Goal: Information Seeking & Learning: Learn about a topic

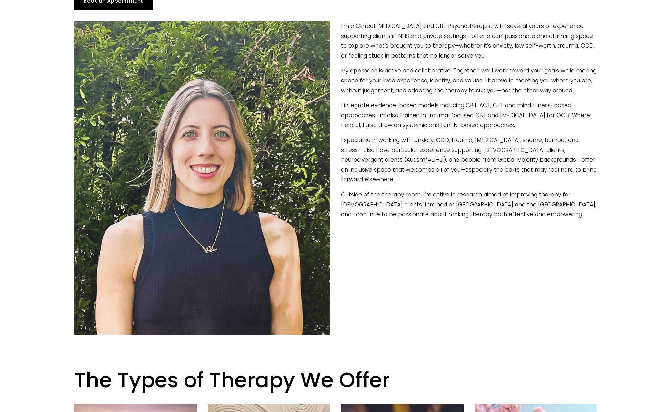
scroll to position [97, 0]
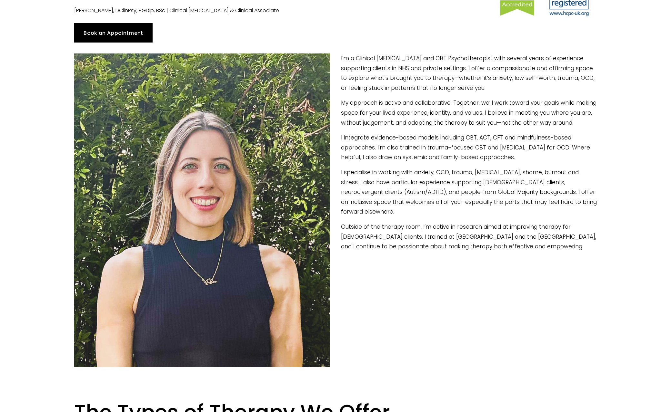
click at [414, 21] on div "Book an Appointment" at bounding box center [335, 33] width 533 height 30
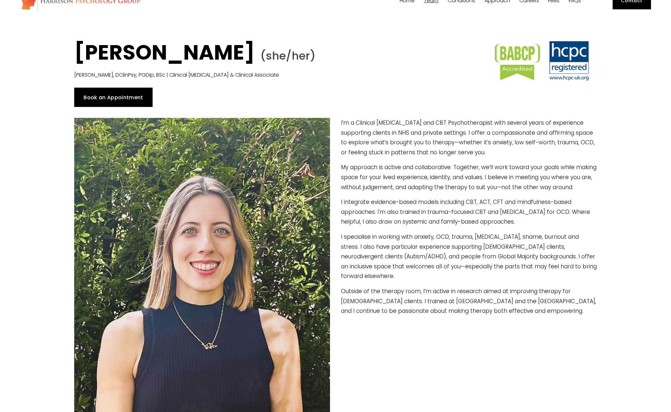
scroll to position [64, 0]
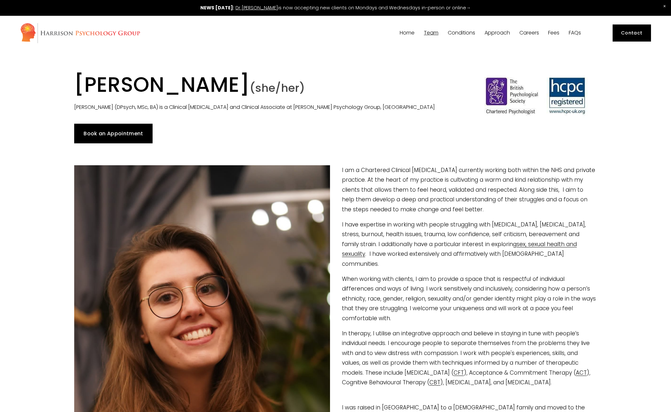
scroll to position [129, 0]
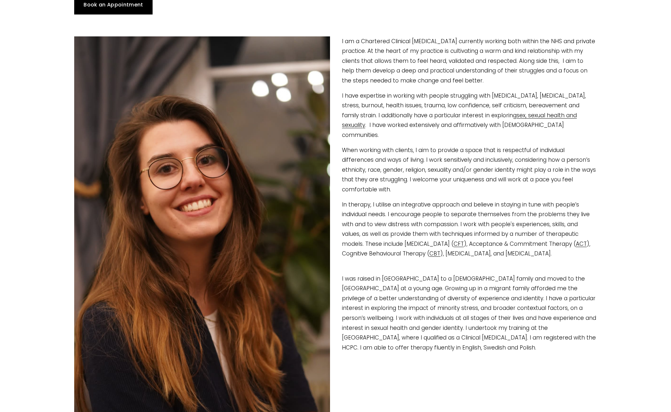
click at [485, 22] on div at bounding box center [335, 25] width 533 height 11
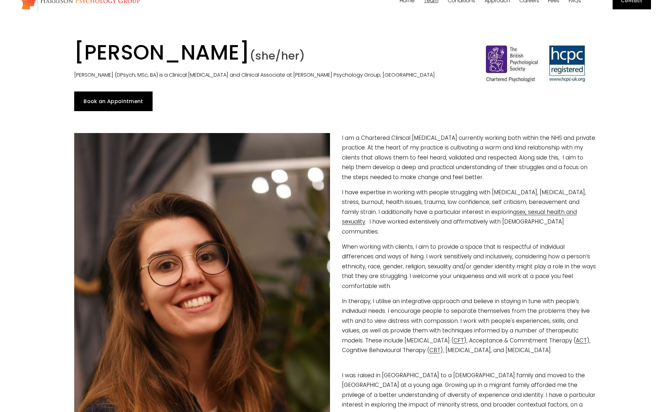
scroll to position [0, 0]
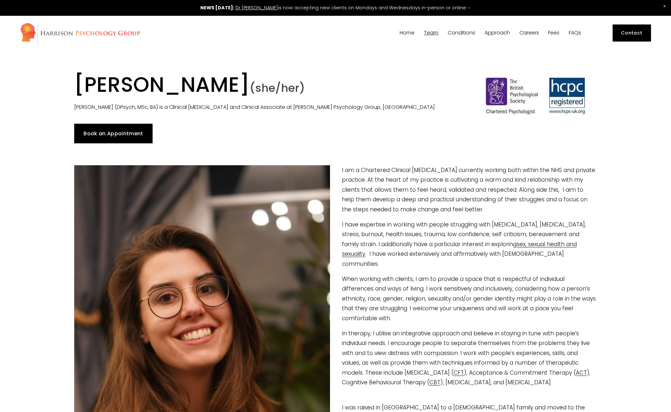
drag, startPoint x: 304, startPoint y: 81, endPoint x: 68, endPoint y: 77, distance: 236.0
copy h1 "[PERSON_NAME]"
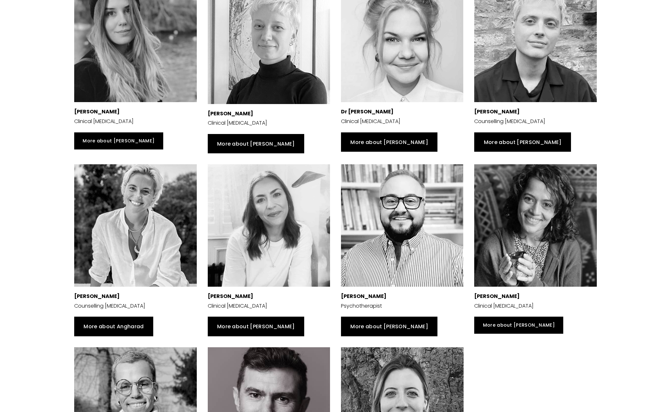
scroll to position [451, 0]
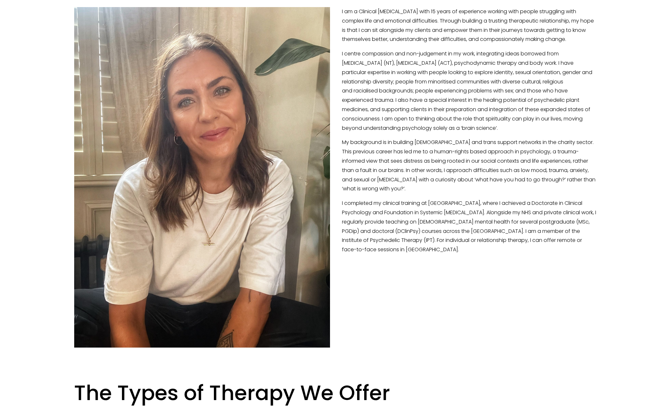
scroll to position [64, 0]
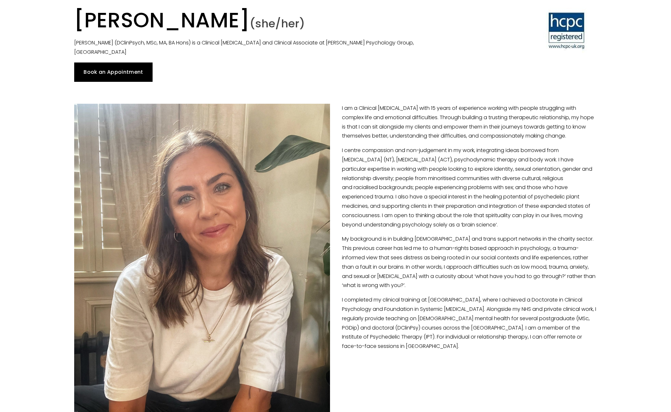
click at [438, 87] on div at bounding box center [335, 92] width 533 height 11
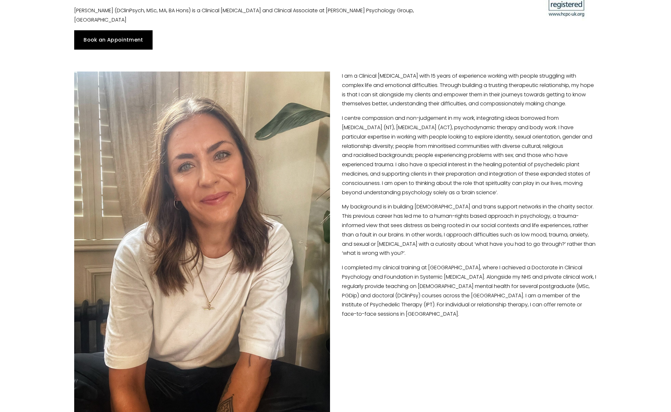
scroll to position [129, 0]
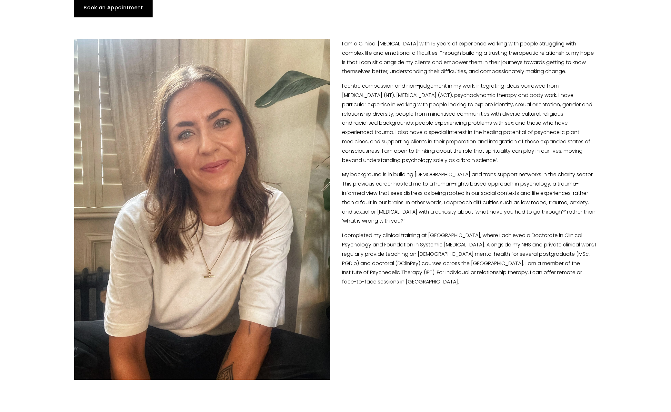
click at [433, 34] on div "I am a Clinical Psychologist with 15 years of experience working with people st…" at bounding box center [335, 163] width 533 height 259
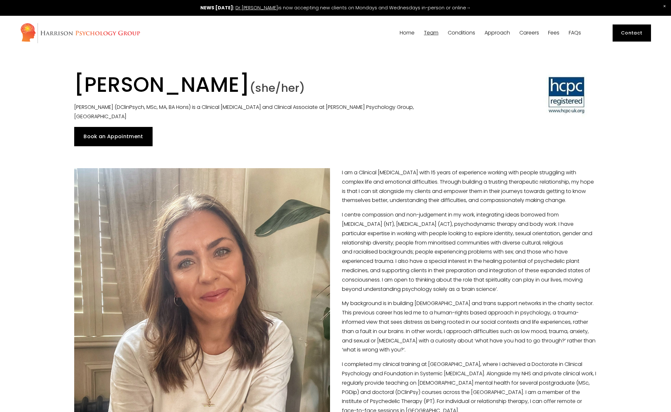
drag, startPoint x: 355, startPoint y: 81, endPoint x: 55, endPoint y: 89, distance: 299.3
copy h1 "[PERSON_NAME]"
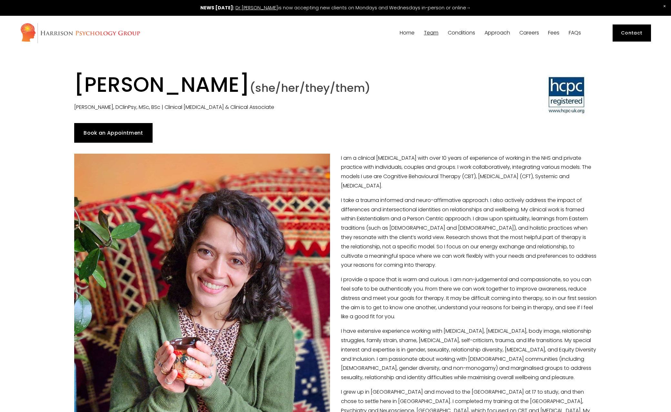
scroll to position [97, 0]
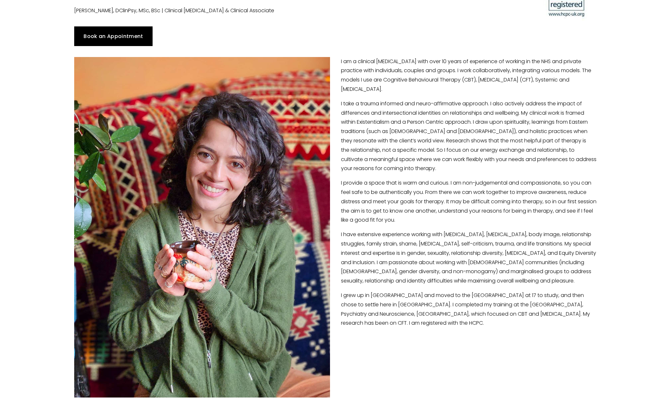
click at [454, 104] on p "I take a trauma informed and neuro-affirmative approach. I also actively addres…" at bounding box center [335, 136] width 522 height 74
click at [466, 253] on p "I have extensive experience working with depression, anxiety, panic attacks, bo…" at bounding box center [335, 258] width 522 height 56
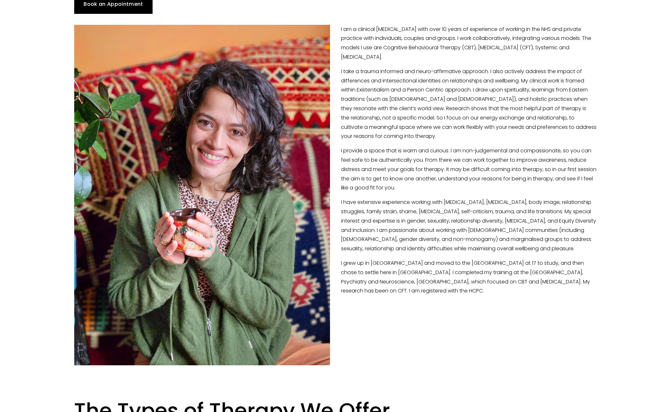
click at [441, 248] on p "I have extensive experience working with depression, anxiety, panic attacks, bo…" at bounding box center [335, 226] width 522 height 56
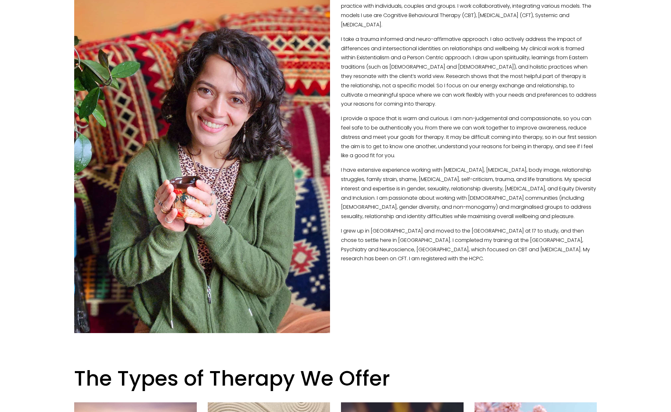
scroll to position [0, 0]
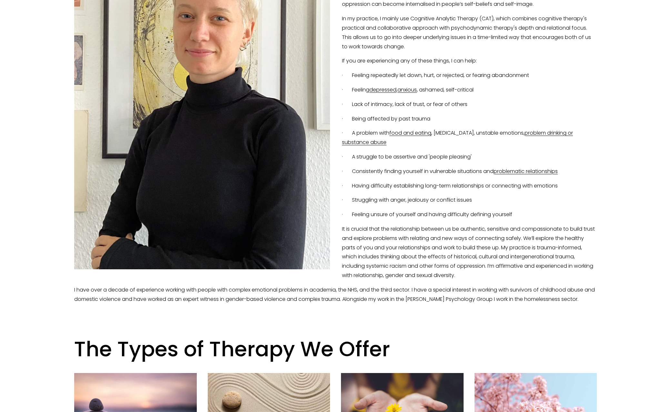
scroll to position [161, 0]
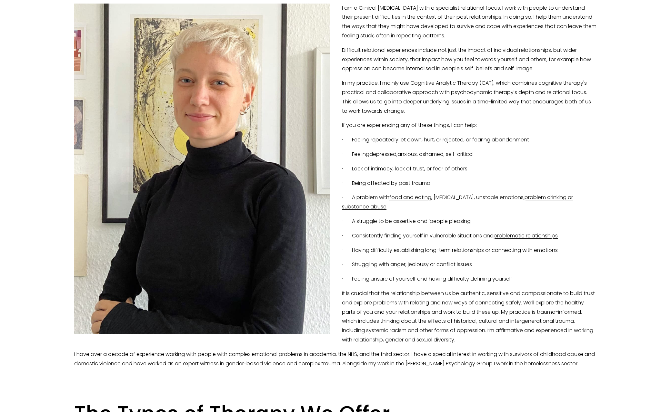
click at [460, 204] on p "· A problem with food and eating , self-harm, unstable emotions, problem drinki…" at bounding box center [335, 202] width 522 height 19
click at [445, 224] on p "· A struggle to be assertive and 'people pleasing'" at bounding box center [335, 221] width 522 height 9
click at [440, 238] on p "· Consistently finding yourself in vulnerable situations and problematic relati…" at bounding box center [335, 235] width 522 height 9
click at [462, 236] on p "· Consistently finding yourself in vulnerable situations and problematic relati…" at bounding box center [335, 235] width 522 height 9
click at [459, 251] on p "· Having difficulty establishing long-term relationships or connecting with emo…" at bounding box center [335, 250] width 522 height 9
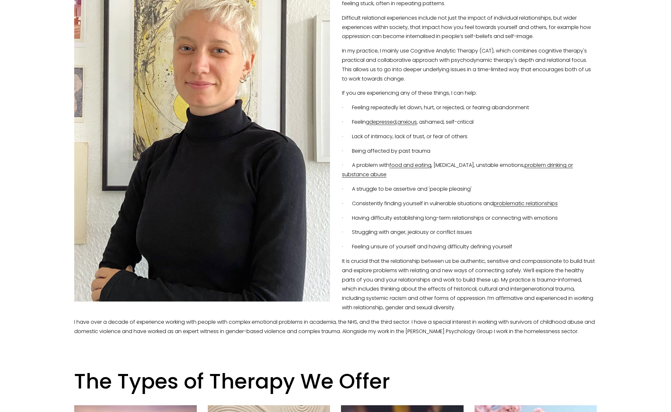
scroll to position [0, 0]
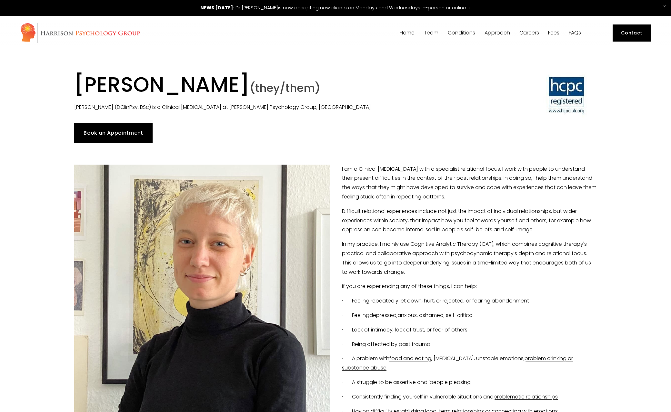
drag, startPoint x: 243, startPoint y: 87, endPoint x: 67, endPoint y: 91, distance: 176.1
copy h1 "[PERSON_NAME]"
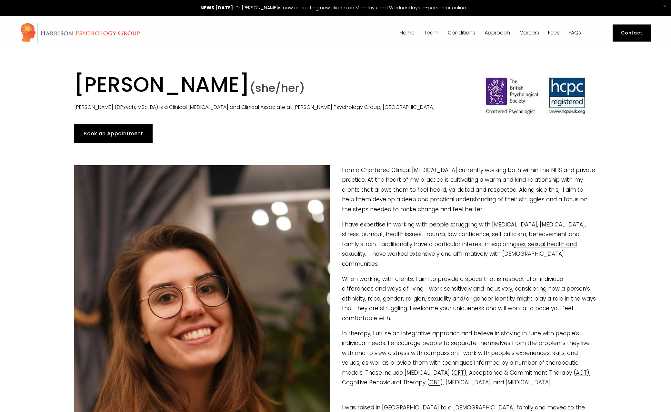
drag, startPoint x: 89, startPoint y: 81, endPoint x: 304, endPoint y: 64, distance: 216.1
copy h1 "[PERSON_NAME]"
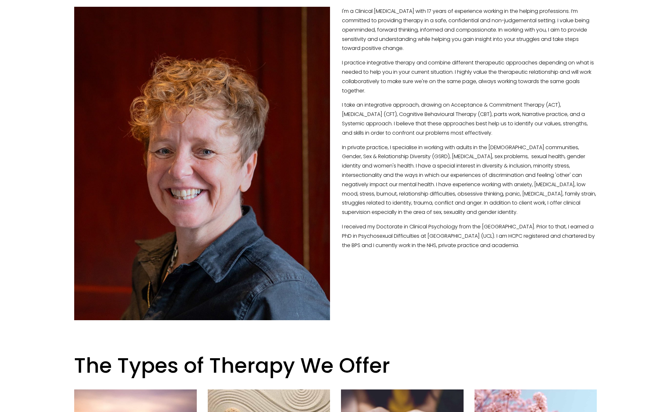
scroll to position [32, 0]
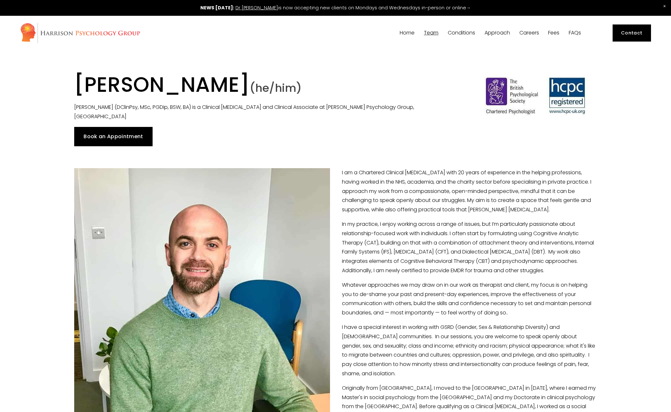
scroll to position [97, 0]
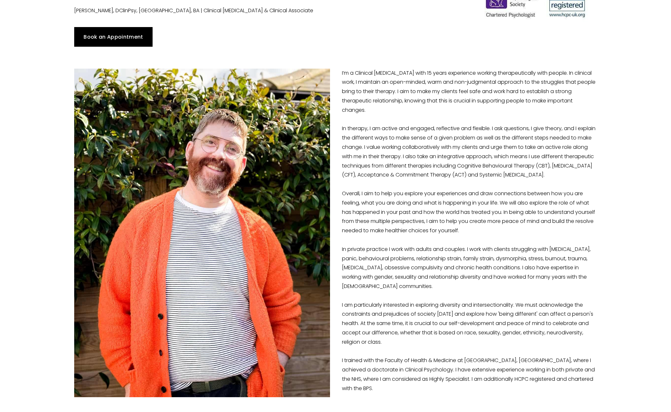
scroll to position [129, 0]
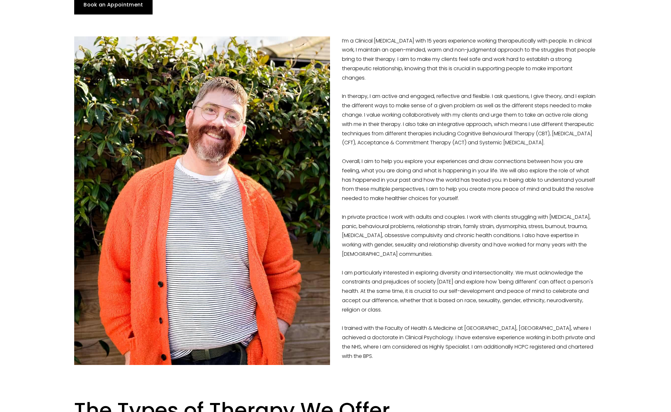
click at [458, 81] on p "I’m a Clinical Psychologist with 15 years experience working therapeutically wi…" at bounding box center [335, 198] width 522 height 325
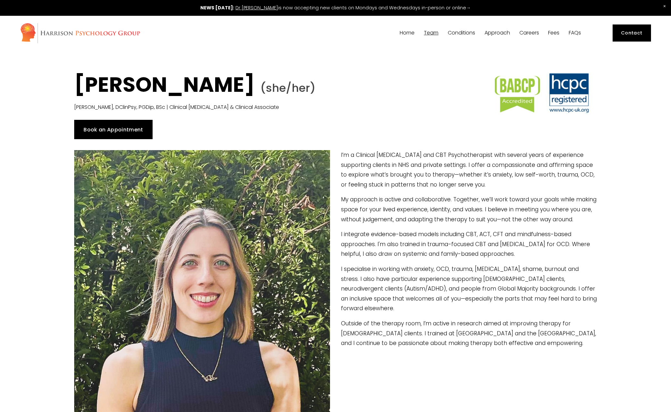
click at [255, 84] on strong "[PERSON_NAME]" at bounding box center [164, 84] width 181 height 29
drag, startPoint x: 280, startPoint y: 84, endPoint x: 15, endPoint y: 96, distance: 265.3
copy section "[PERSON_NAME]"
